Goal: Task Accomplishment & Management: Use online tool/utility

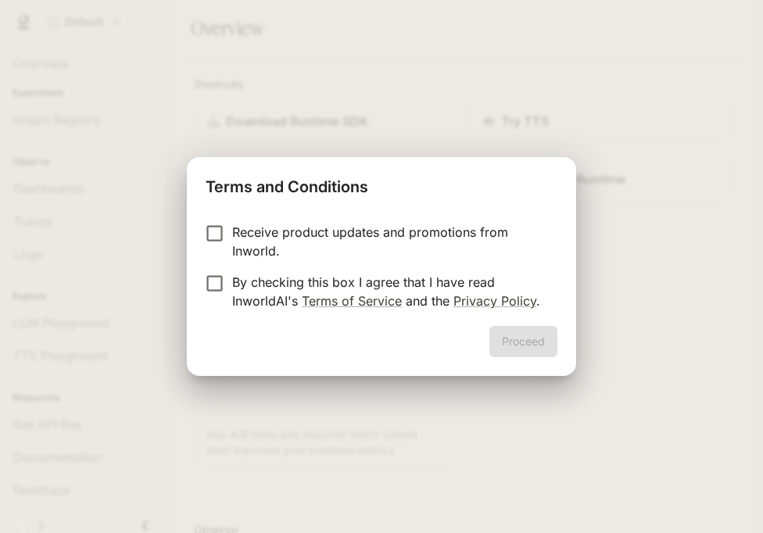
click at [345, 276] on p "By checking this box I agree that I have read InworldAI's Terms of Service and …" at bounding box center [388, 292] width 313 height 38
click at [511, 334] on button "Proceed" at bounding box center [523, 341] width 68 height 31
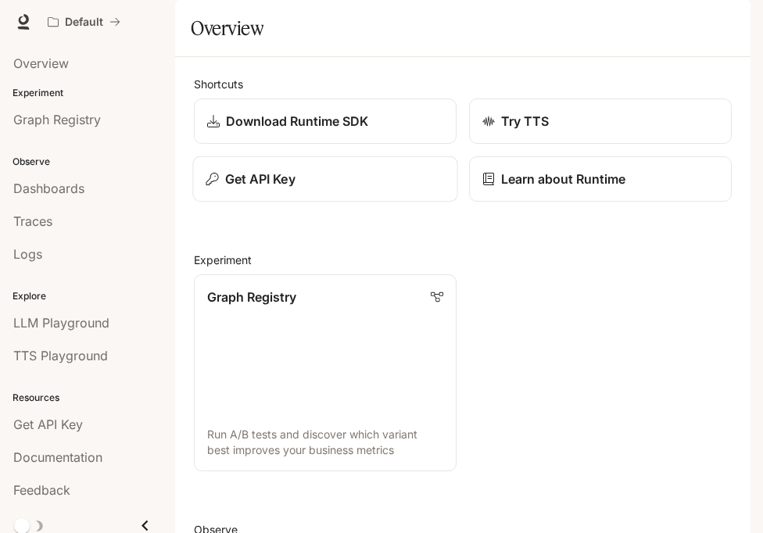
click at [274, 188] on p "Get API Key" at bounding box center [260, 179] width 70 height 19
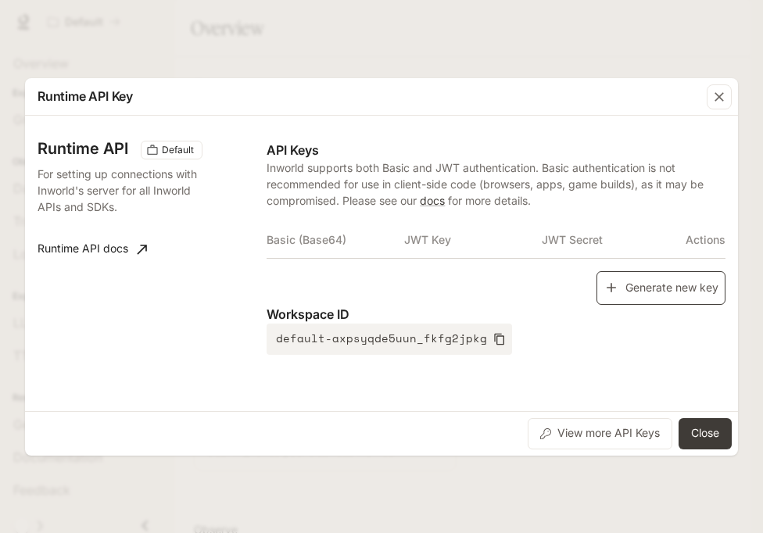
click at [607, 278] on button "Generate new key" at bounding box center [661, 288] width 129 height 34
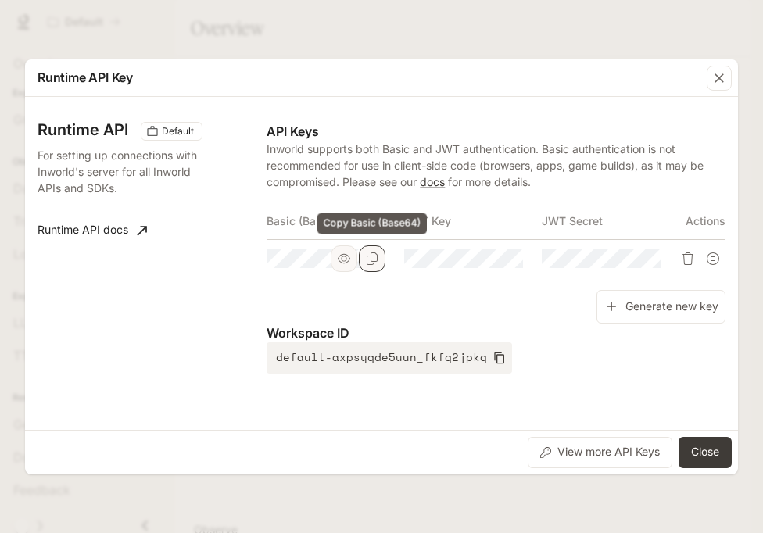
click at [375, 266] on button "Copy Basic (Base64)" at bounding box center [372, 258] width 27 height 27
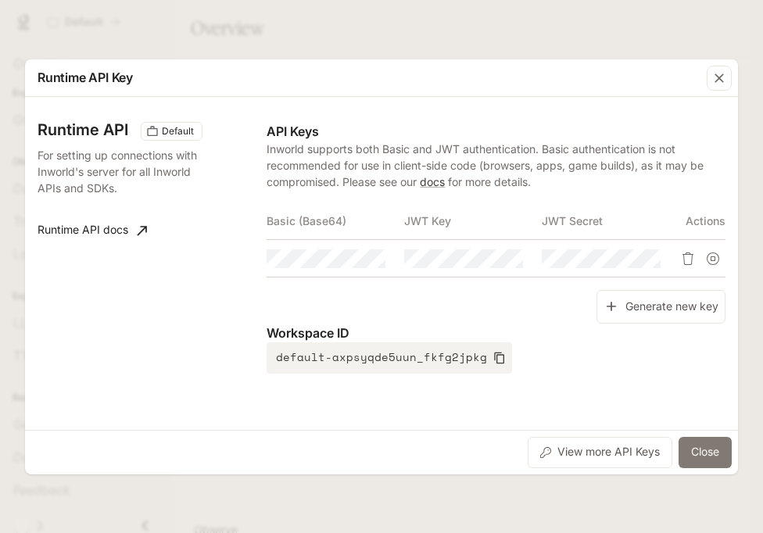
click at [700, 447] on button "Close" at bounding box center [705, 452] width 53 height 31
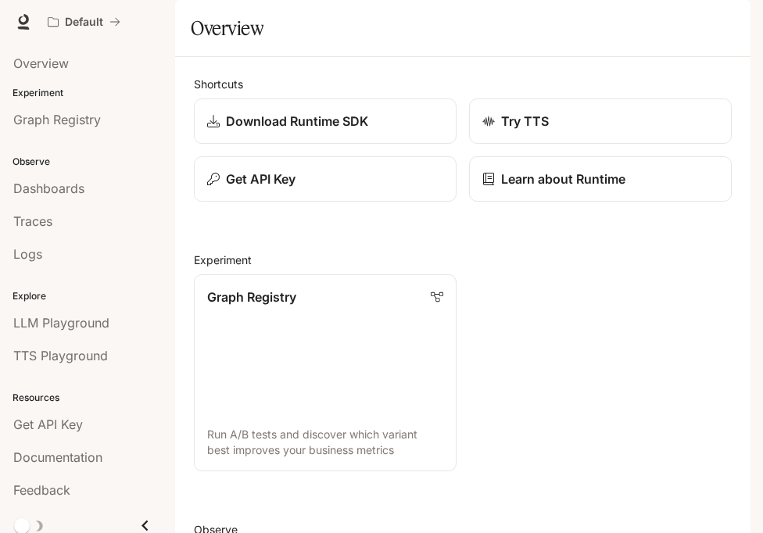
click at [720, 30] on button "button" at bounding box center [728, 21] width 31 height 31
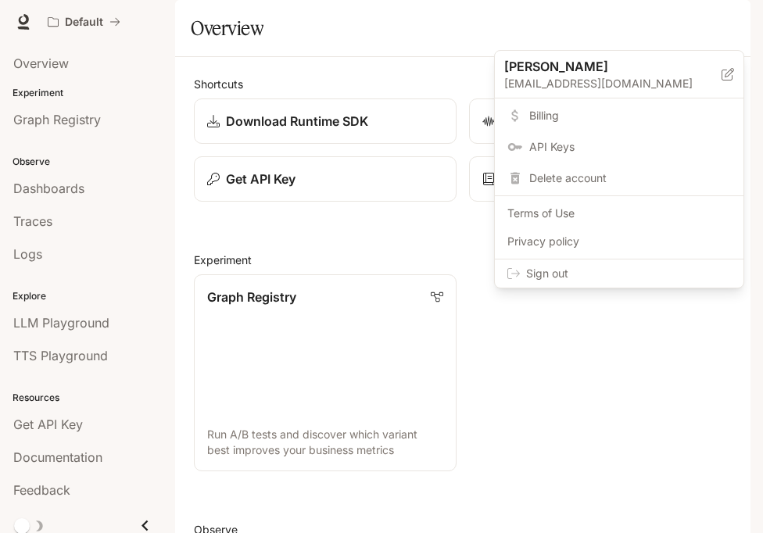
click at [667, 278] on span "Sign out" at bounding box center [628, 274] width 205 height 16
